Goal: Information Seeking & Learning: Learn about a topic

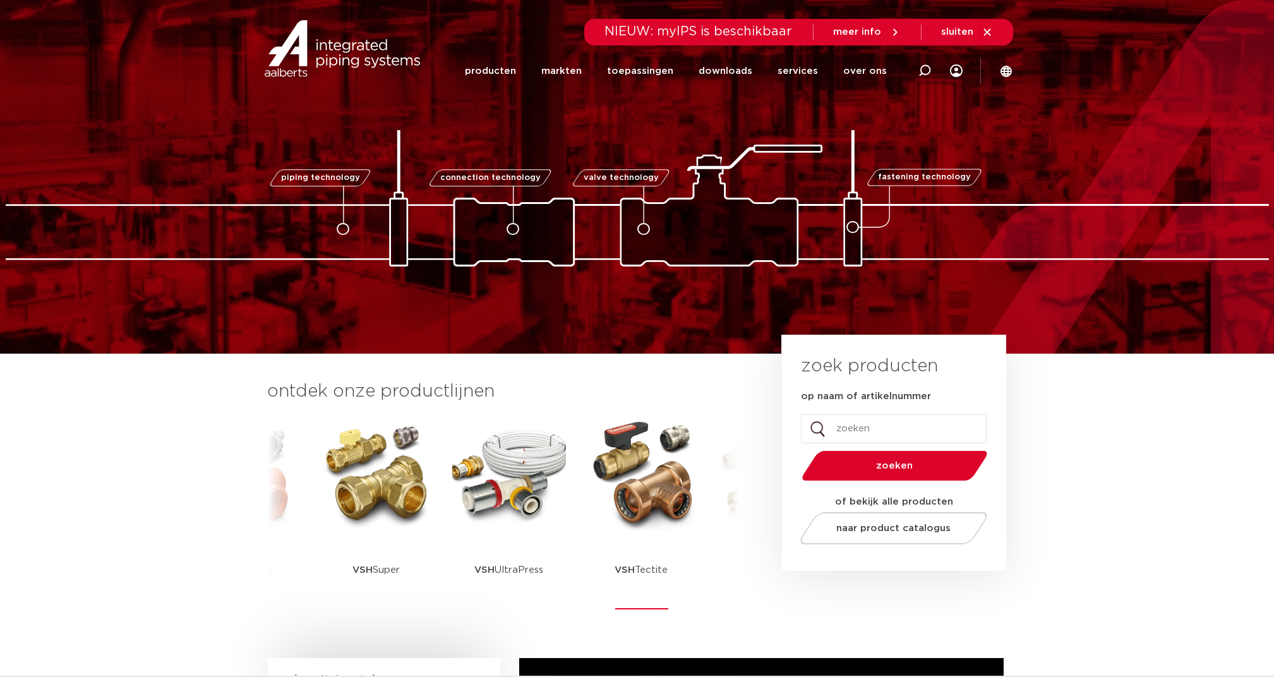
click at [601, 456] on img at bounding box center [642, 474] width 114 height 114
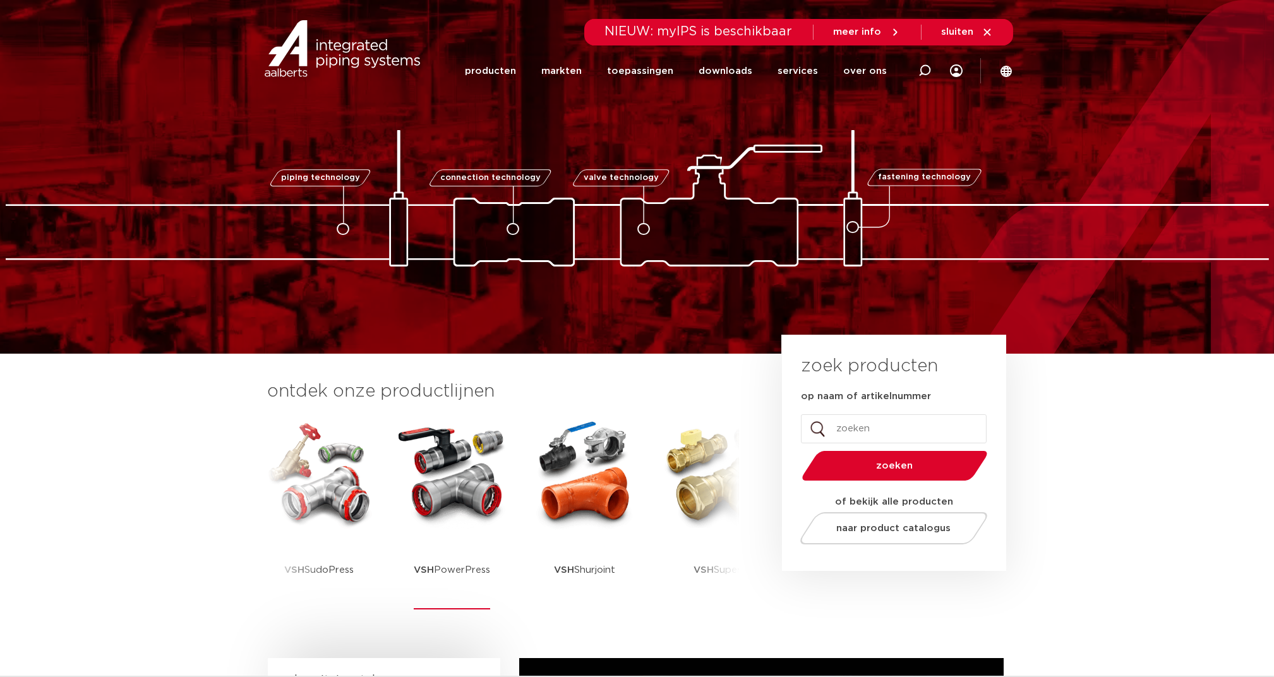
click at [436, 485] on img at bounding box center [452, 474] width 114 height 114
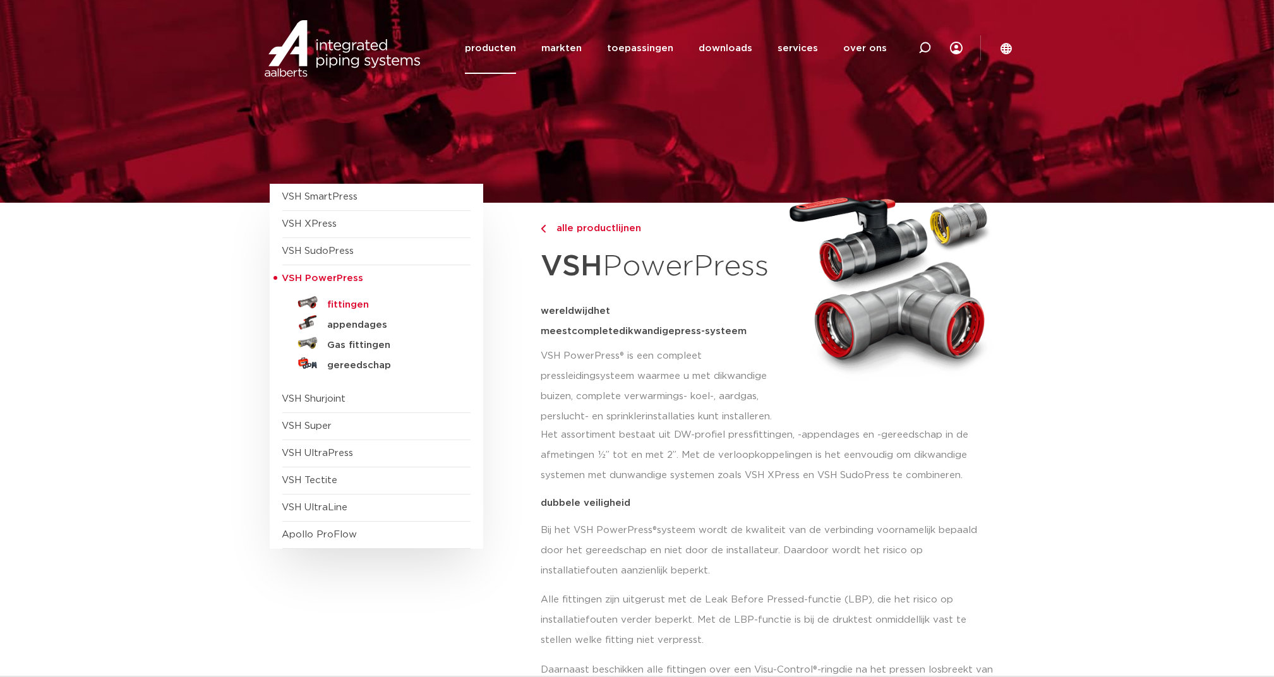
click at [353, 304] on h5 "fittingen" at bounding box center [390, 304] width 125 height 11
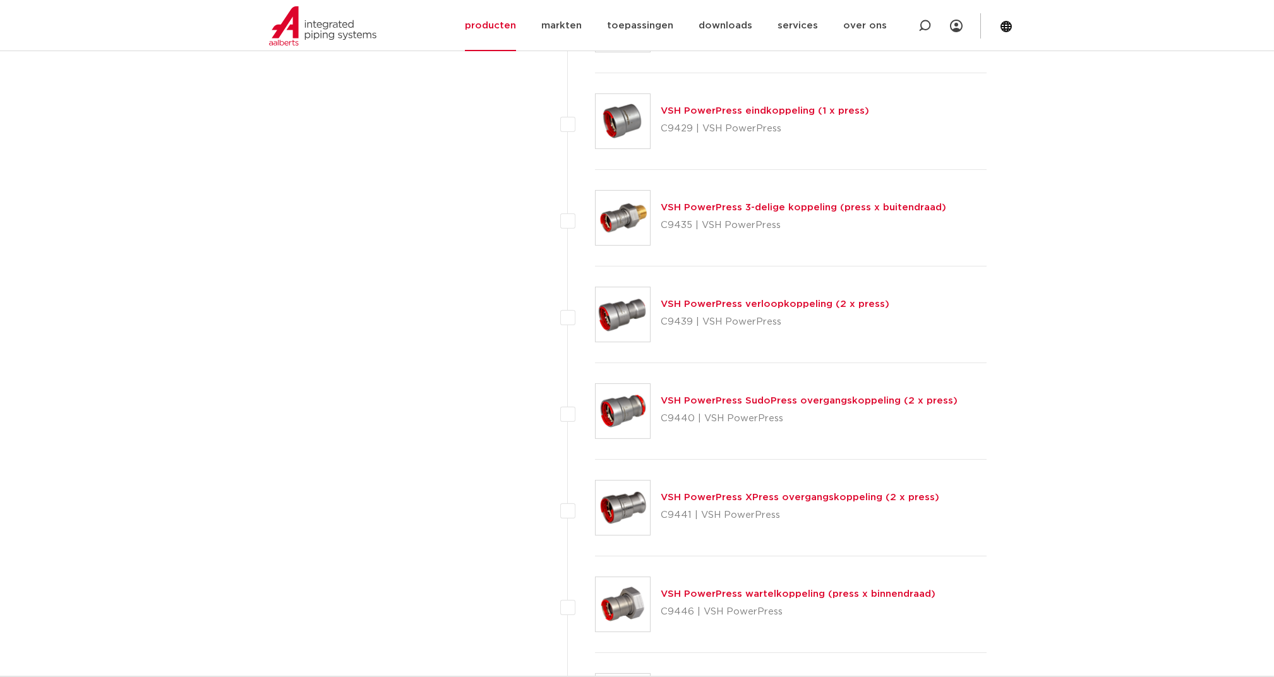
scroll to position [1515, 0]
